Goal: Information Seeking & Learning: Find contact information

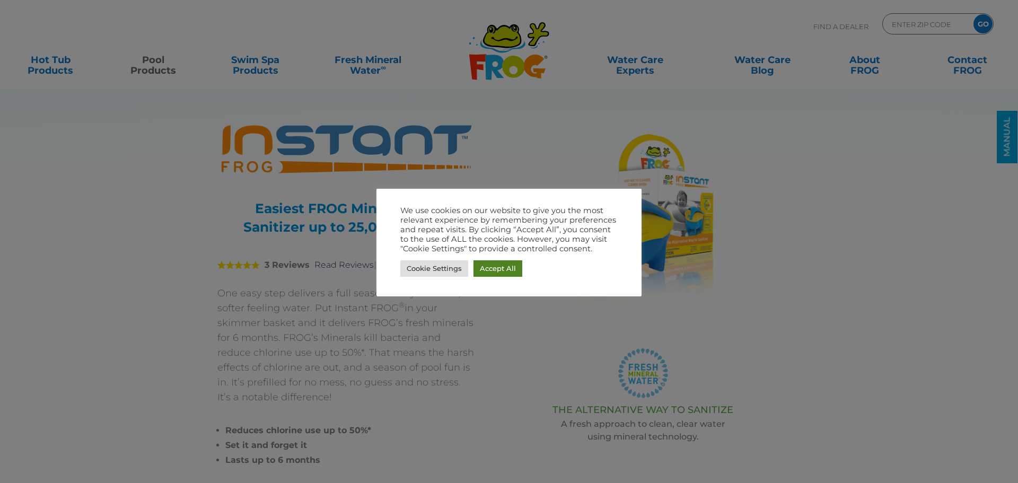
click at [503, 273] on link "Accept All" at bounding box center [497, 268] width 49 height 16
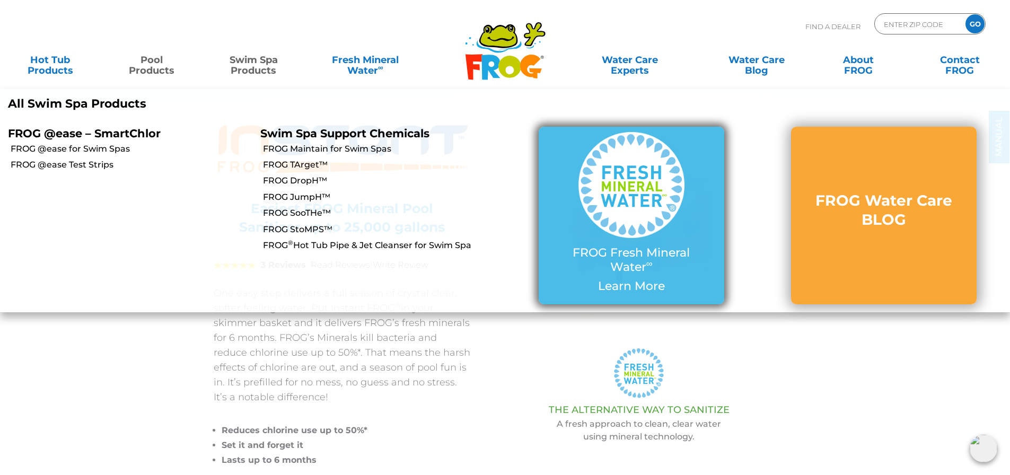
click at [620, 229] on img at bounding box center [631, 185] width 106 height 106
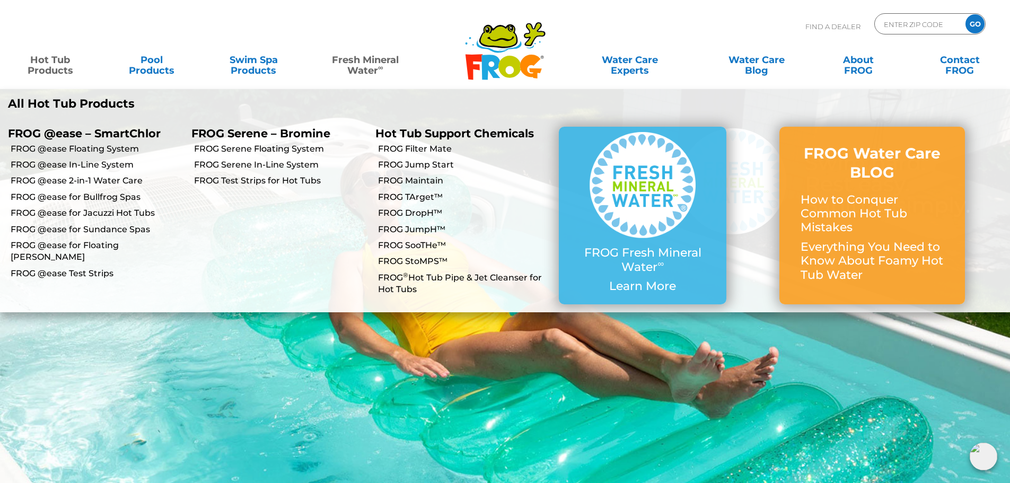
click at [52, 61] on link "Hot Tub Products" at bounding box center [50, 59] width 79 height 21
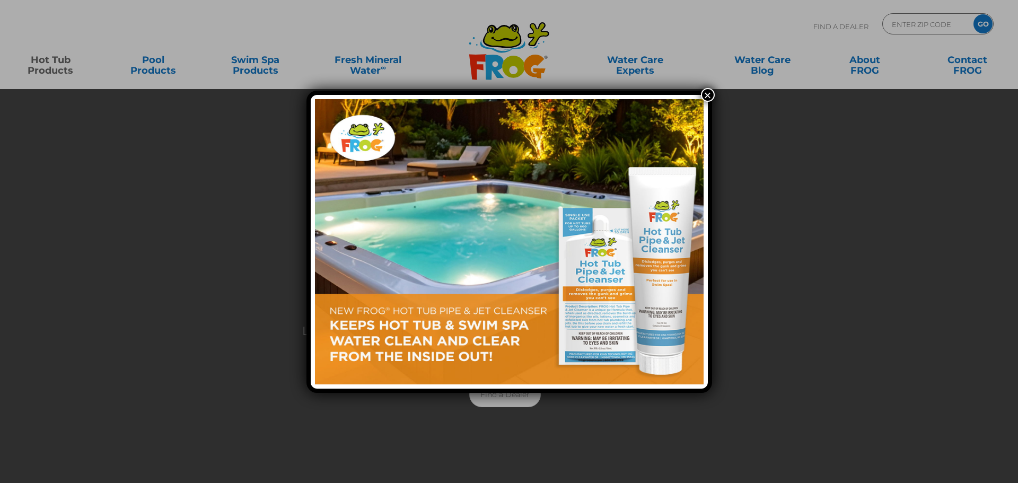
click at [712, 95] on button "×" at bounding box center [708, 95] width 14 height 14
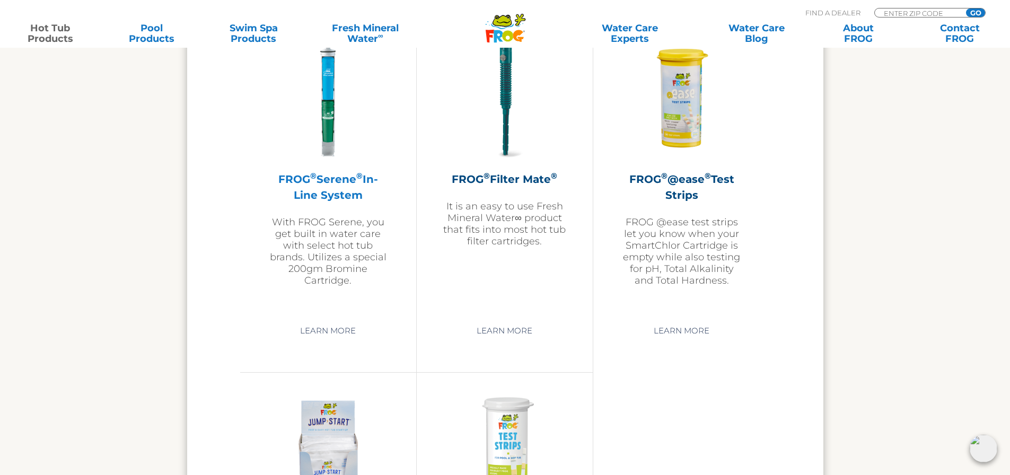
scroll to position [2173, 0]
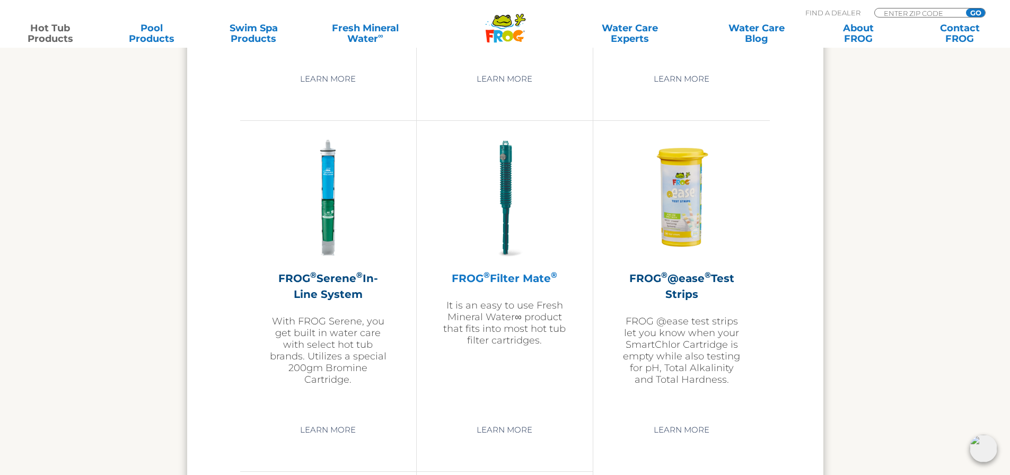
click at [524, 281] on h2 "FROG ® Filter Mate ®" at bounding box center [504, 278] width 123 height 16
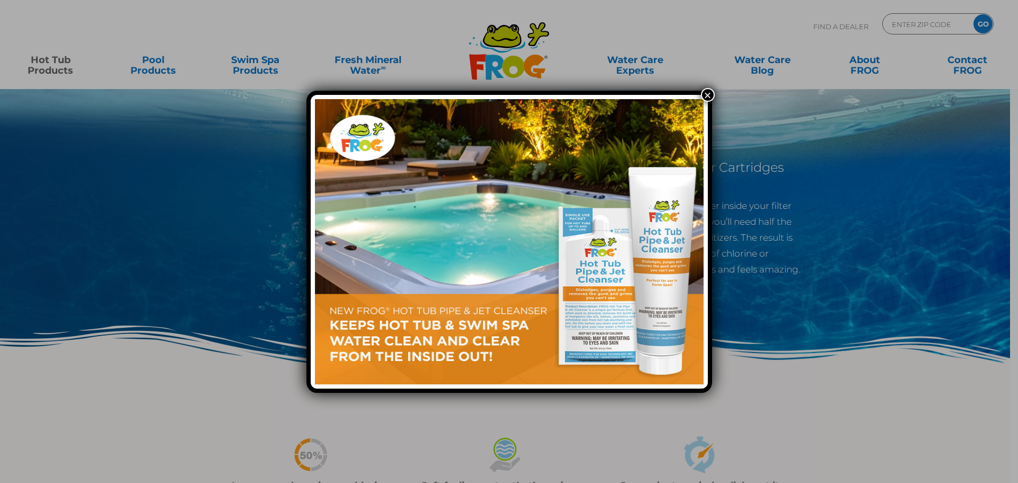
click at [706, 93] on button "×" at bounding box center [708, 95] width 14 height 14
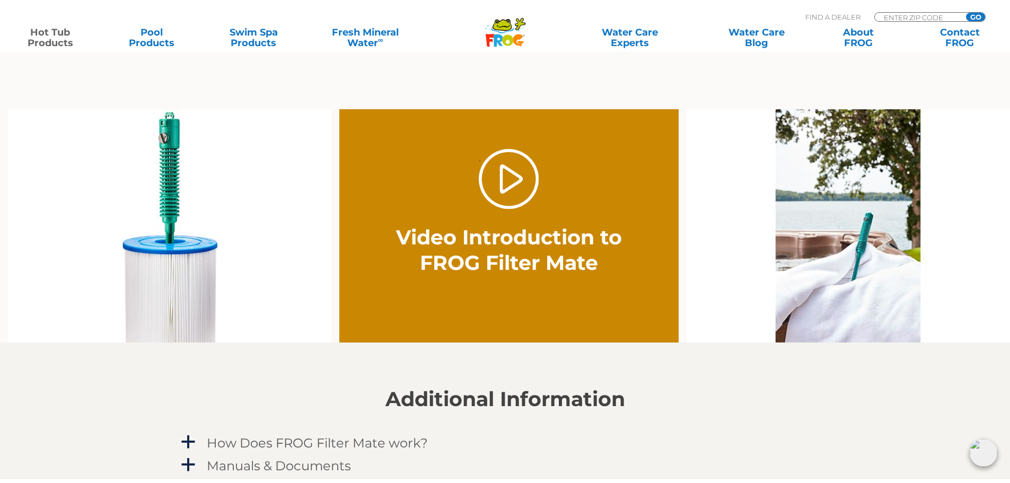
scroll to position [689, 0]
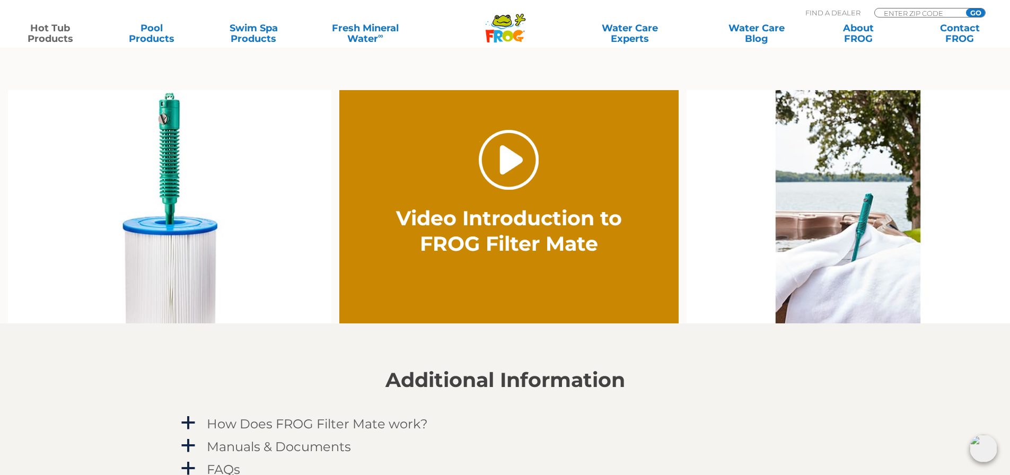
click at [499, 179] on link "." at bounding box center [509, 160] width 60 height 60
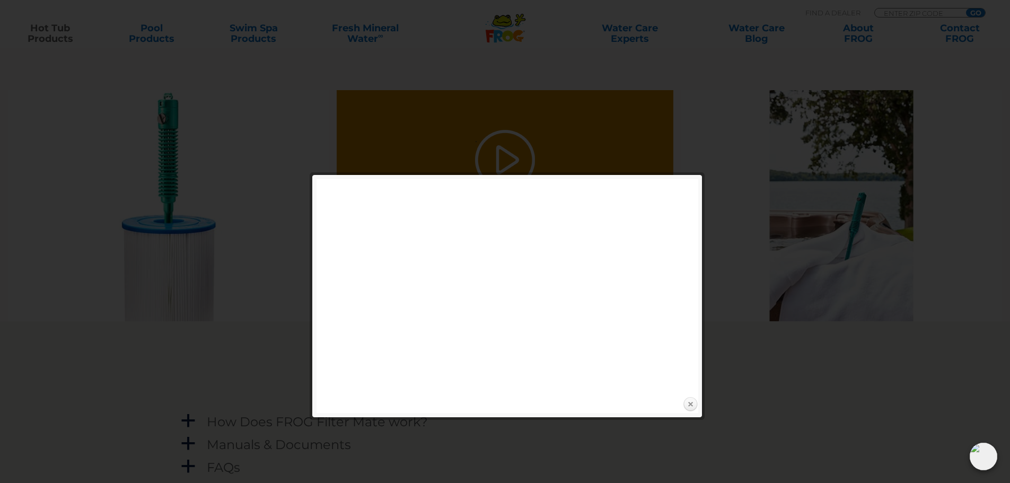
click at [686, 406] on link "Close" at bounding box center [690, 404] width 16 height 16
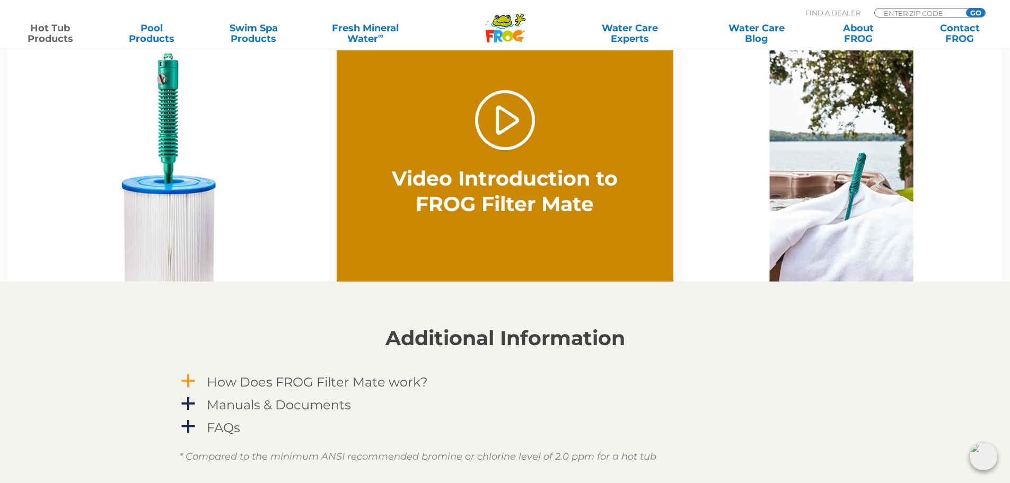
scroll to position [795, 0]
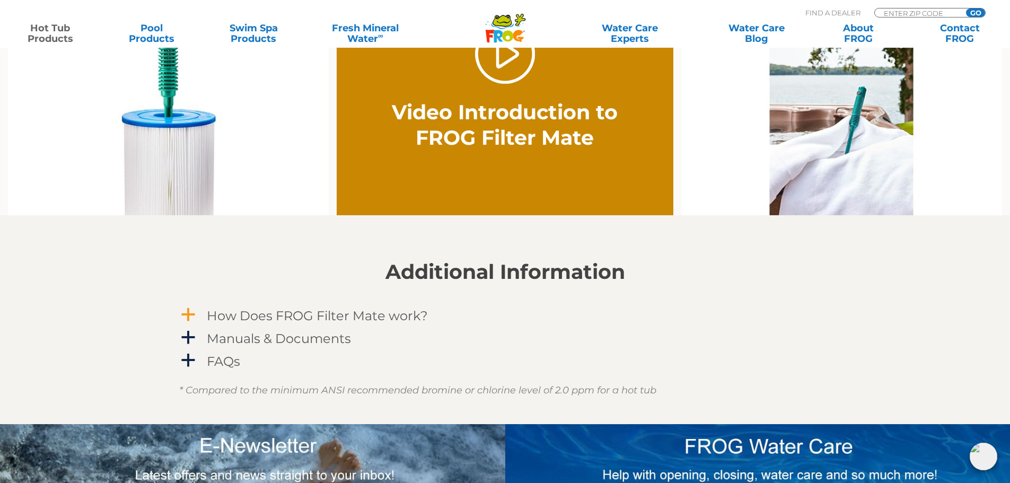
click at [189, 311] on span "a" at bounding box center [188, 315] width 16 height 16
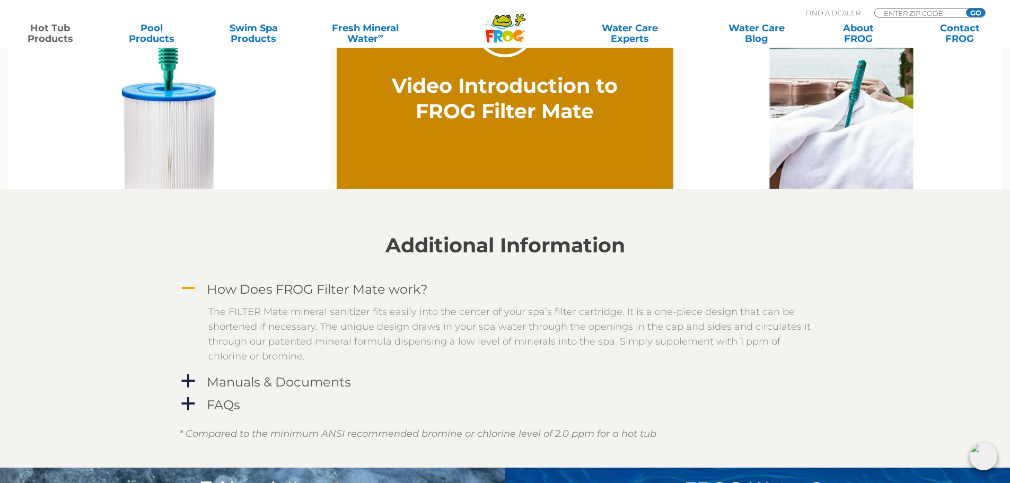
scroll to position [848, 0]
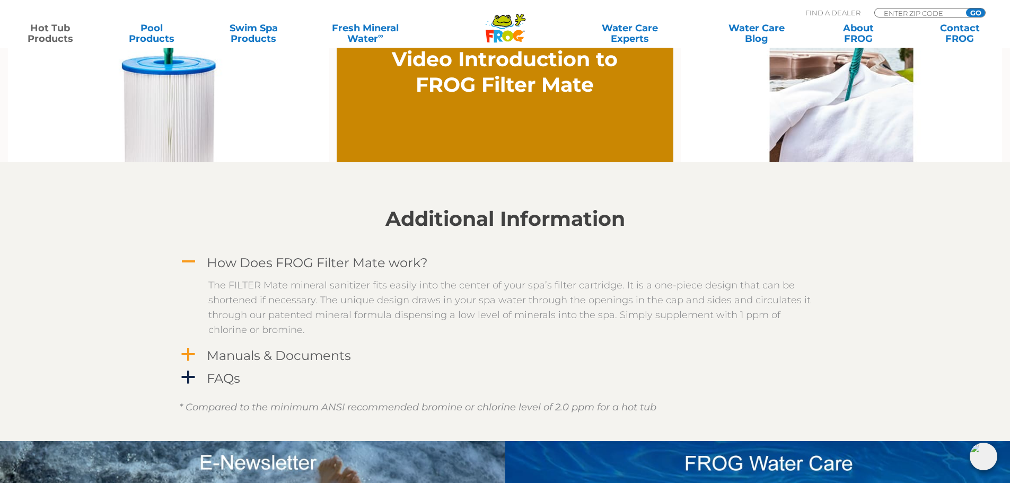
click at [188, 357] on span "a" at bounding box center [188, 355] width 16 height 16
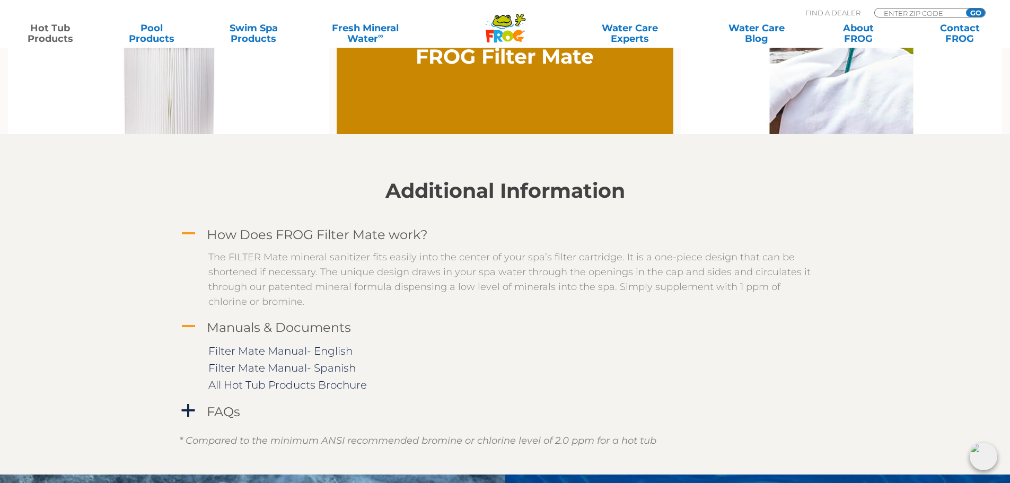
scroll to position [901, 0]
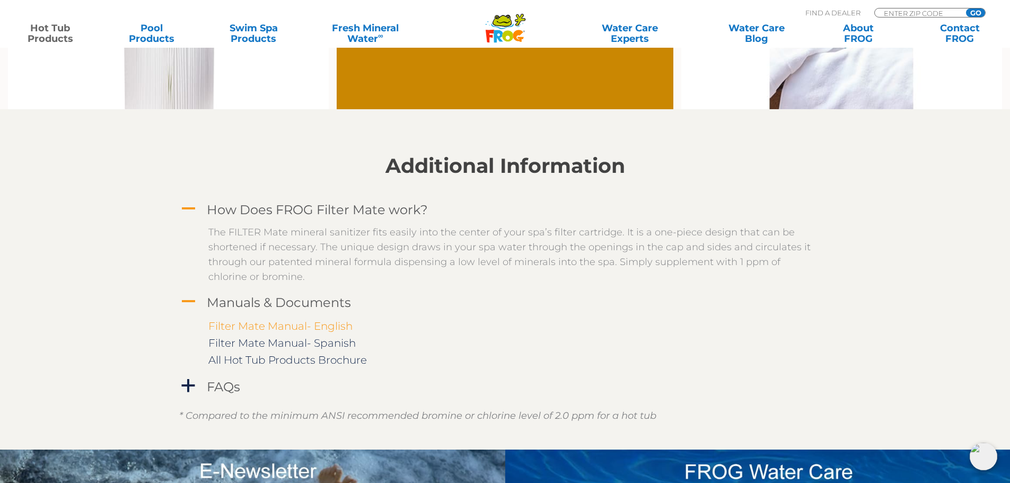
click at [288, 328] on link "Filter Mate Manual- English" at bounding box center [280, 326] width 144 height 13
click at [191, 382] on span "a" at bounding box center [188, 386] width 16 height 16
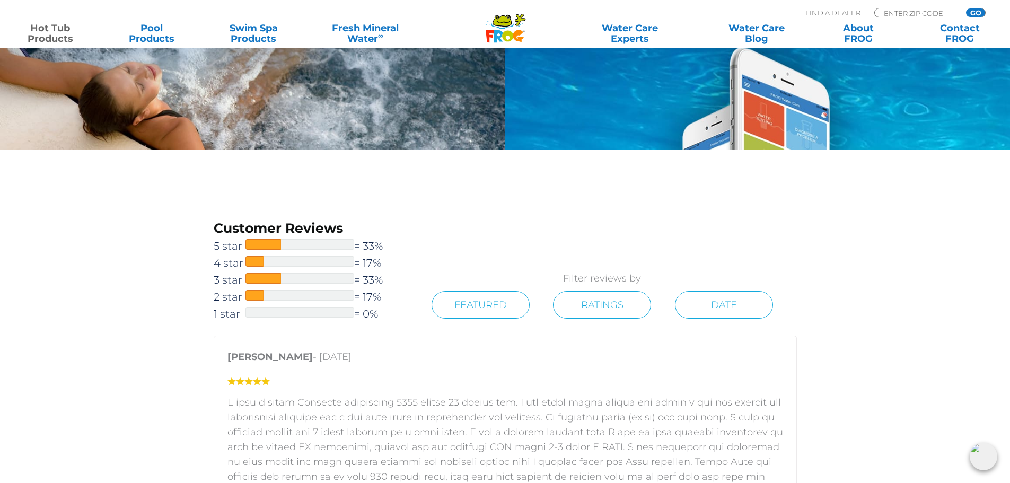
scroll to position [1484, 0]
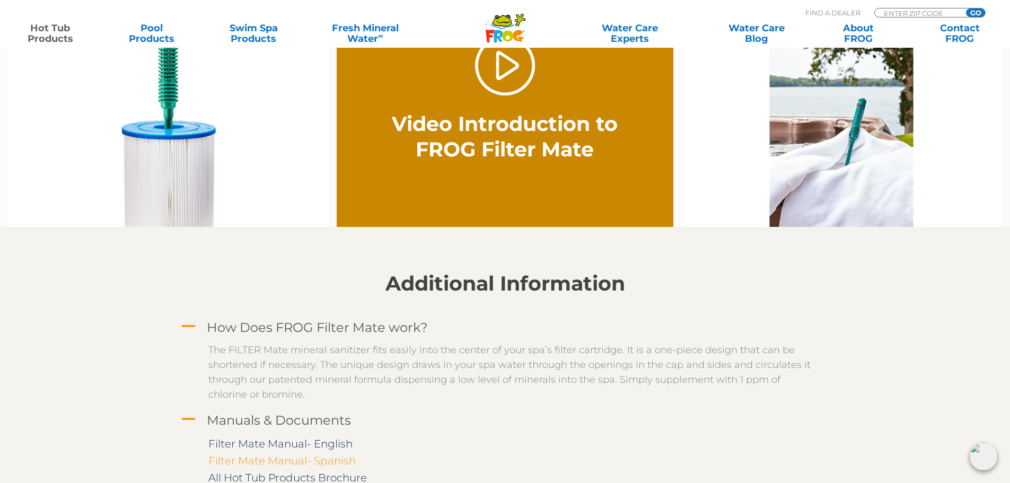
scroll to position [901, 0]
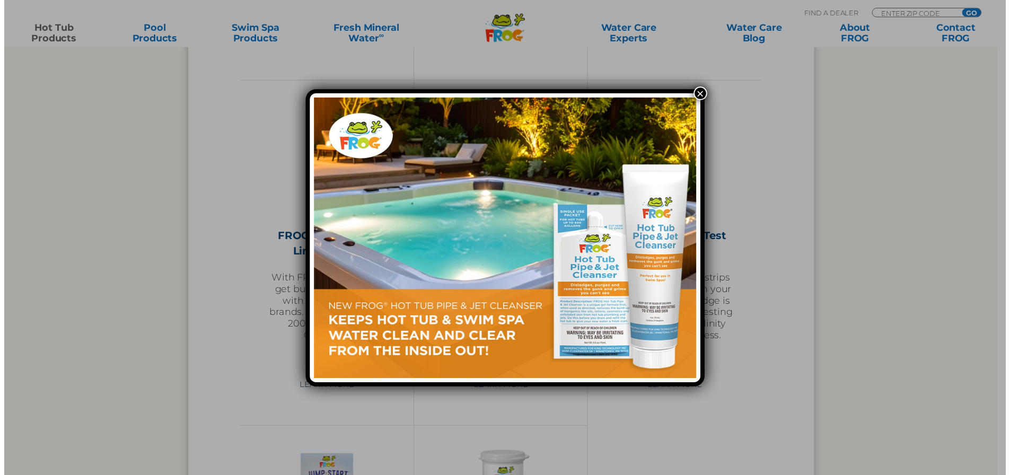
scroll to position [2173, 0]
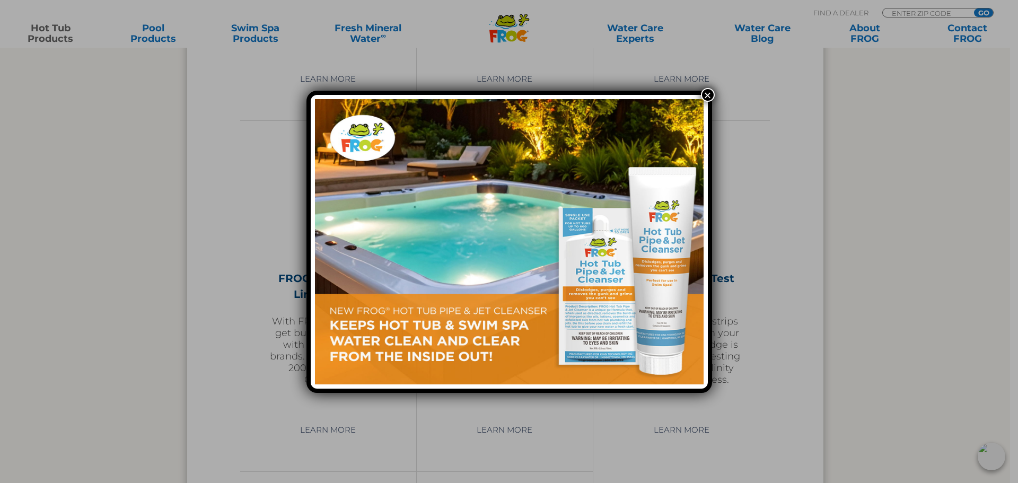
click at [712, 91] on button "×" at bounding box center [708, 95] width 14 height 14
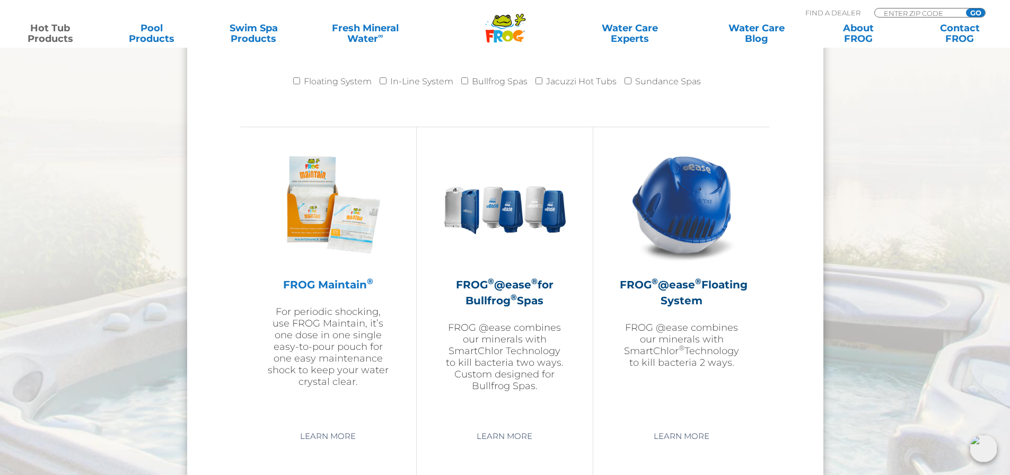
scroll to position [1113, 0]
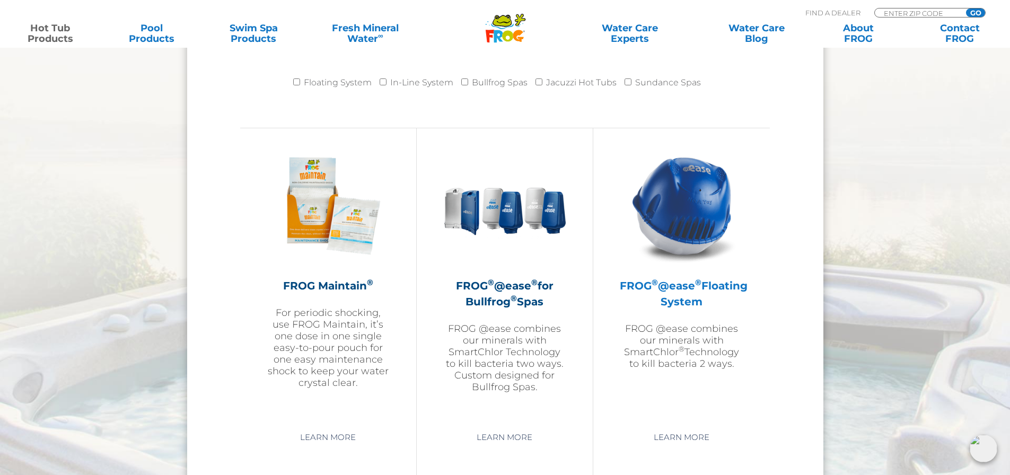
click at [676, 359] on p "FROG @ease combines our minerals with SmartChlor ® Technology to kill bacteria …" at bounding box center [681, 346] width 123 height 47
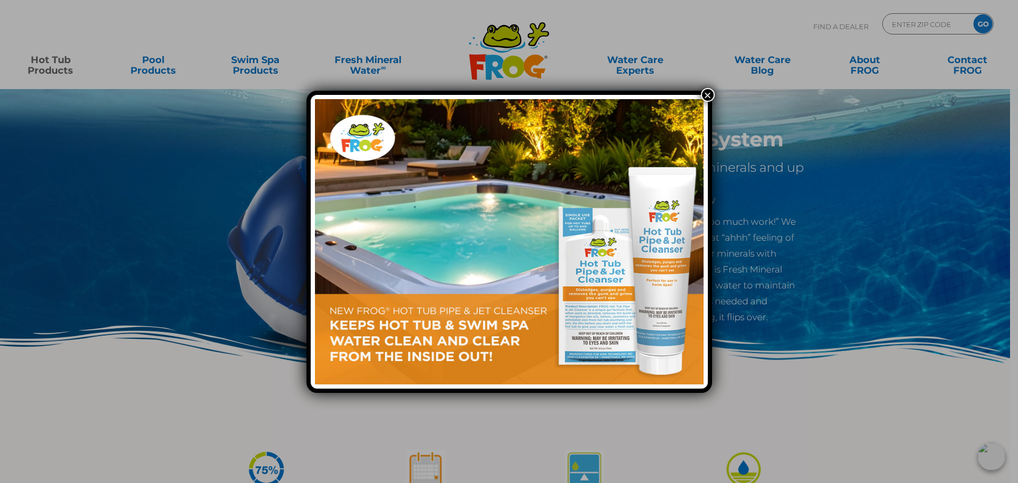
drag, startPoint x: 710, startPoint y: 96, endPoint x: 693, endPoint y: 104, distance: 18.0
click at [710, 96] on button "×" at bounding box center [708, 95] width 14 height 14
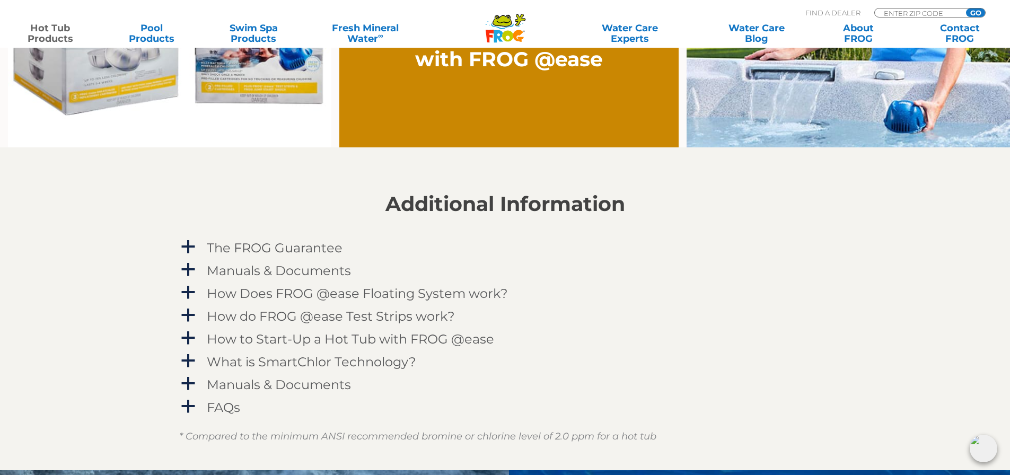
scroll to position [1007, 0]
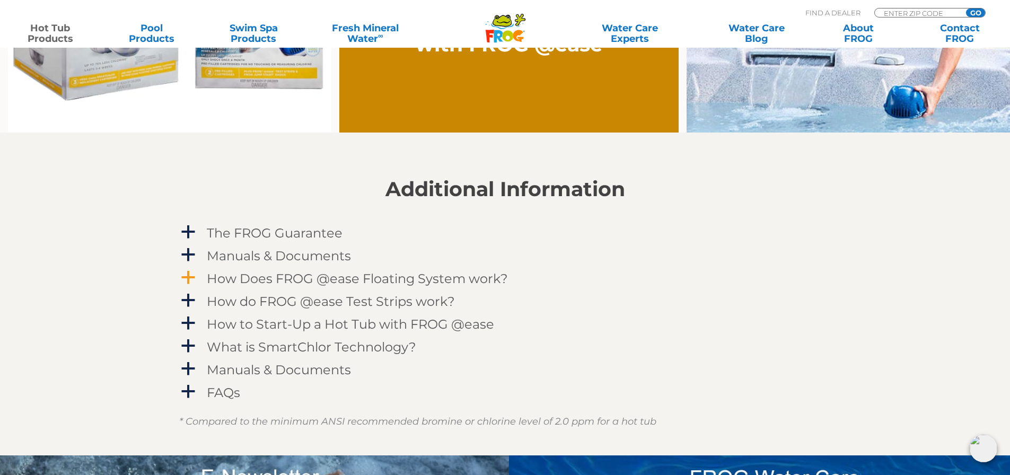
click at [194, 273] on span "a" at bounding box center [188, 278] width 16 height 16
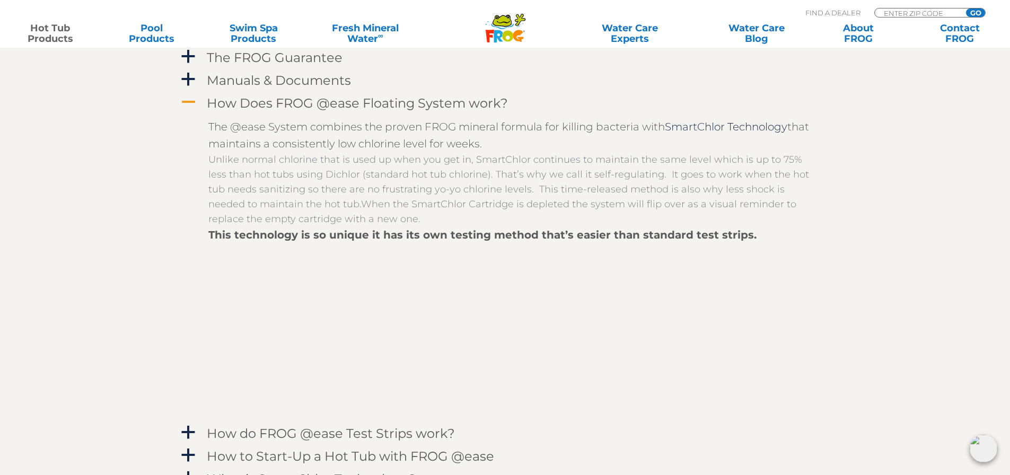
scroll to position [1166, 0]
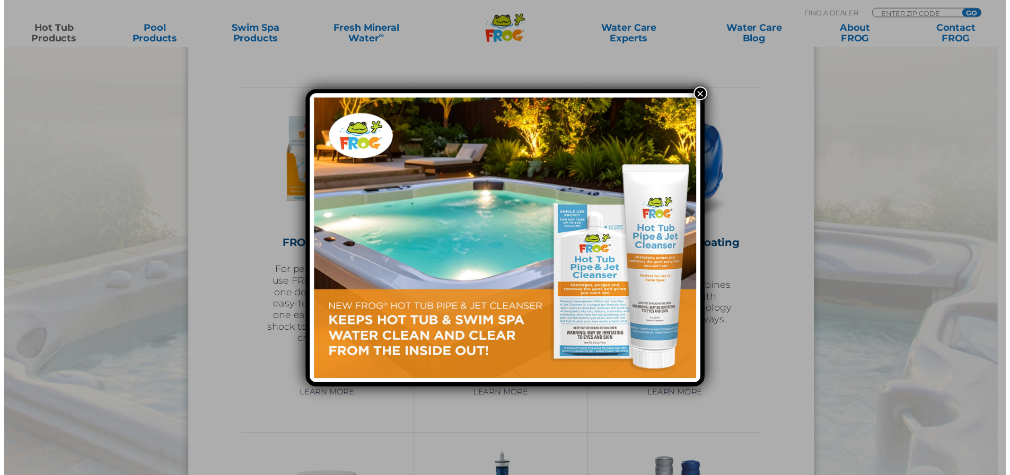
scroll to position [1113, 0]
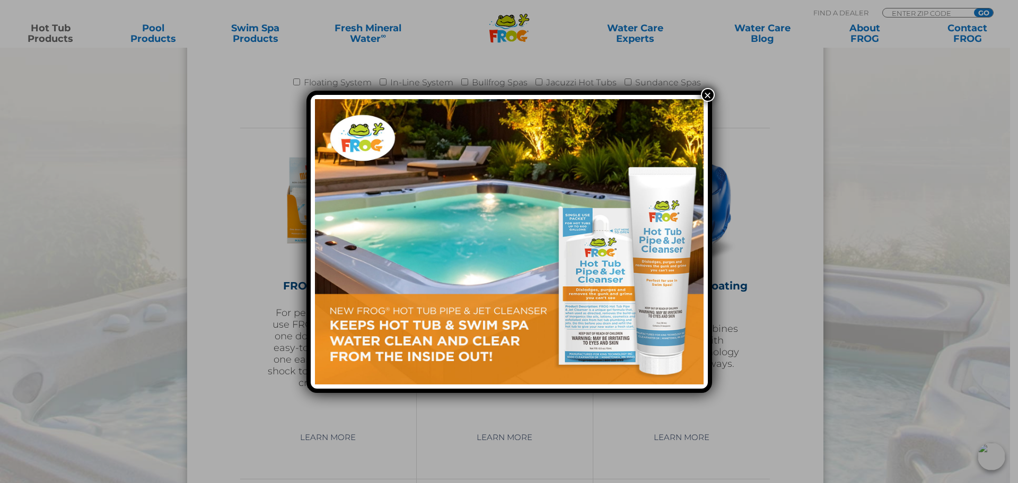
click at [706, 95] on button "×" at bounding box center [708, 95] width 14 height 14
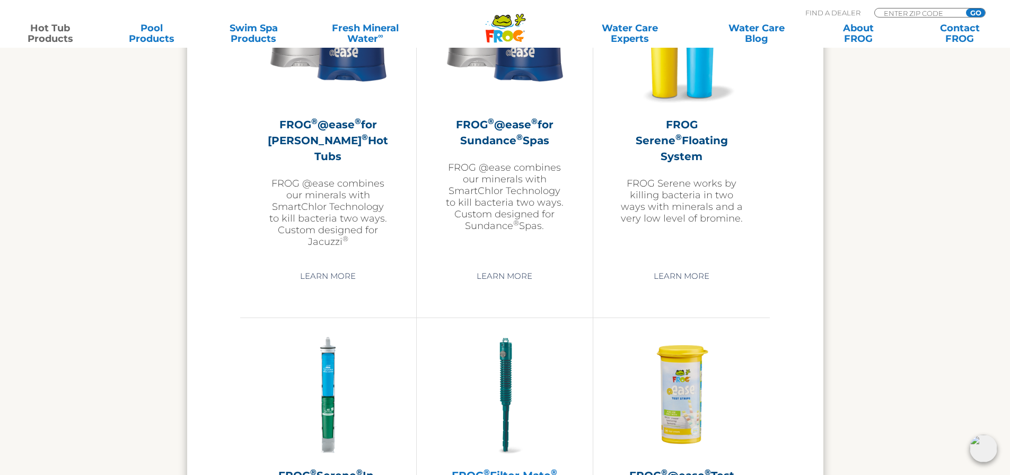
scroll to position [2120, 0]
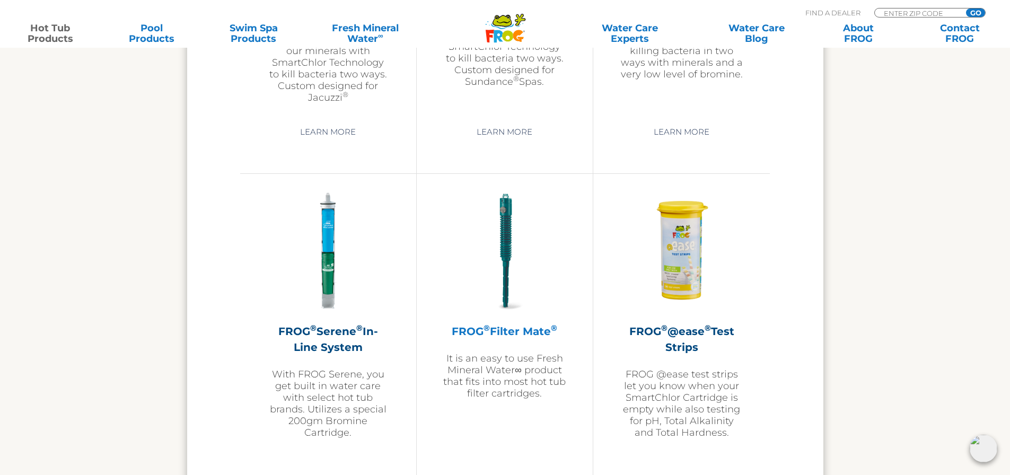
click at [506, 330] on h2 "FROG ® Filter Mate ®" at bounding box center [504, 331] width 123 height 16
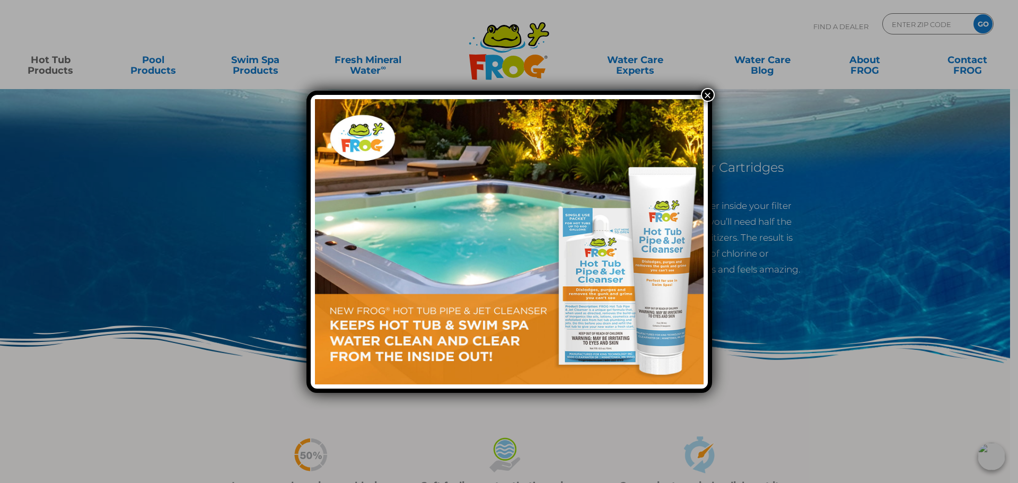
click at [708, 98] on button "×" at bounding box center [708, 95] width 14 height 14
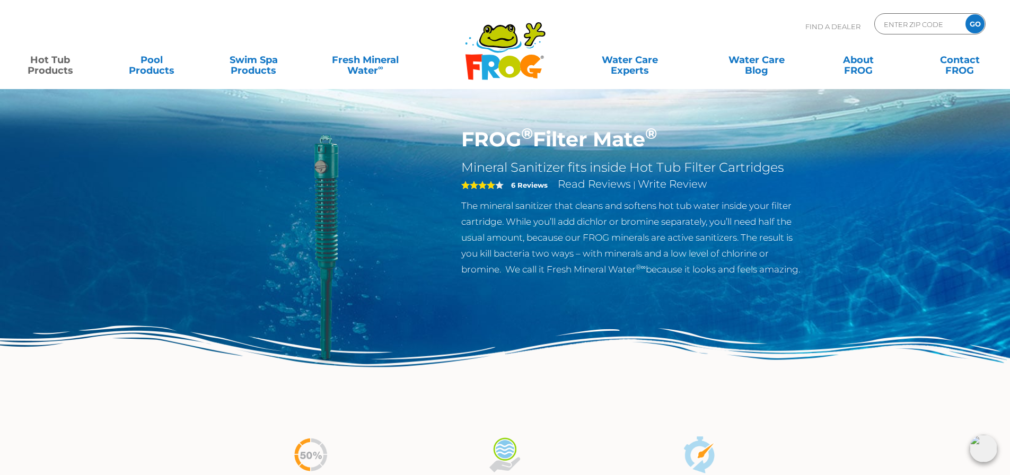
click at [838, 25] on p "Find A Dealer" at bounding box center [832, 26] width 55 height 26
click at [907, 27] on input "Zip Code Form" at bounding box center [918, 23] width 72 height 15
type input "68803"
click at [968, 23] on input "GO" at bounding box center [974, 23] width 19 height 19
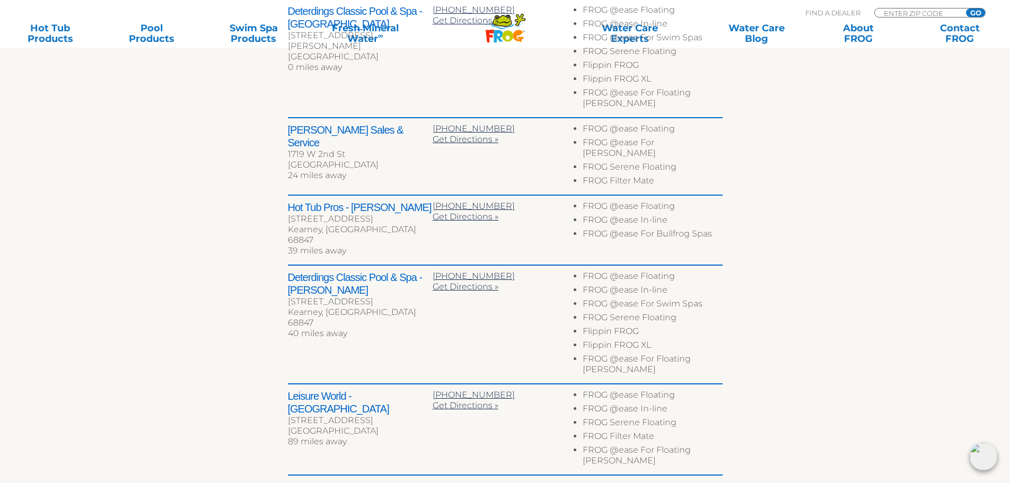
scroll to position [583, 0]
